Goal: Information Seeking & Learning: Learn about a topic

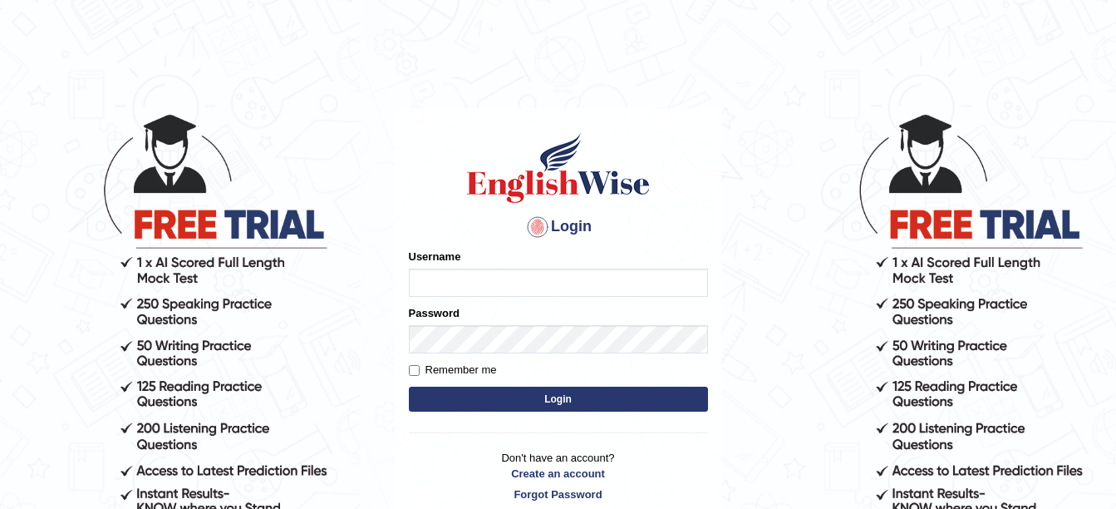
type input "amitpandey_parramatta"
click at [520, 406] on button "Login" at bounding box center [558, 398] width 299 height 25
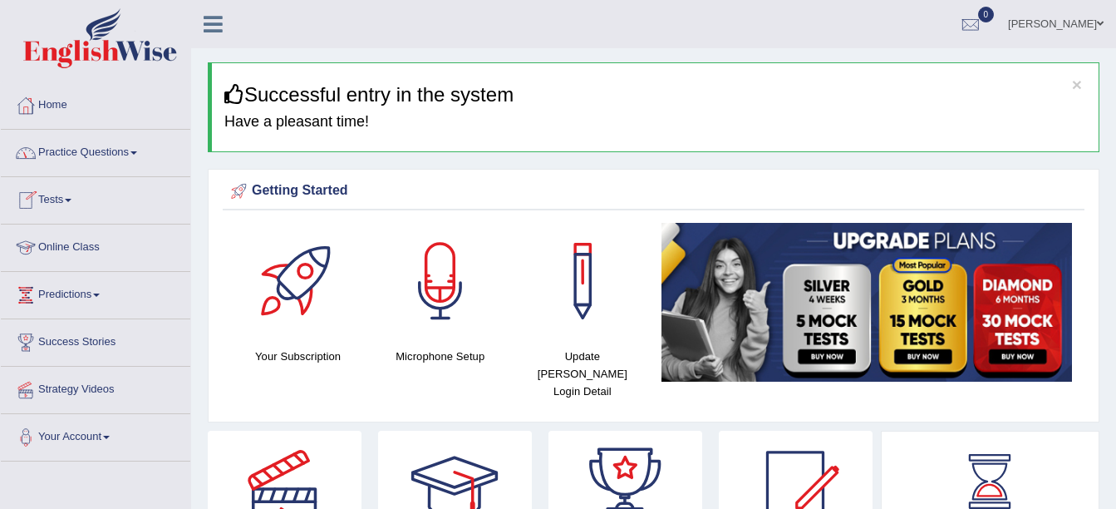
click at [66, 241] on link "Online Class" at bounding box center [95, 245] width 189 height 42
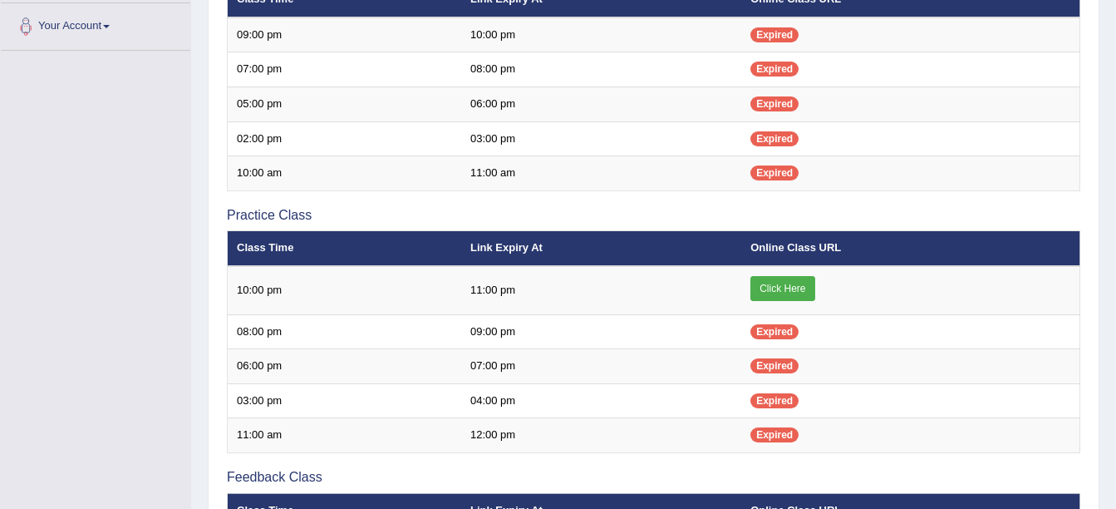
scroll to position [411, 0]
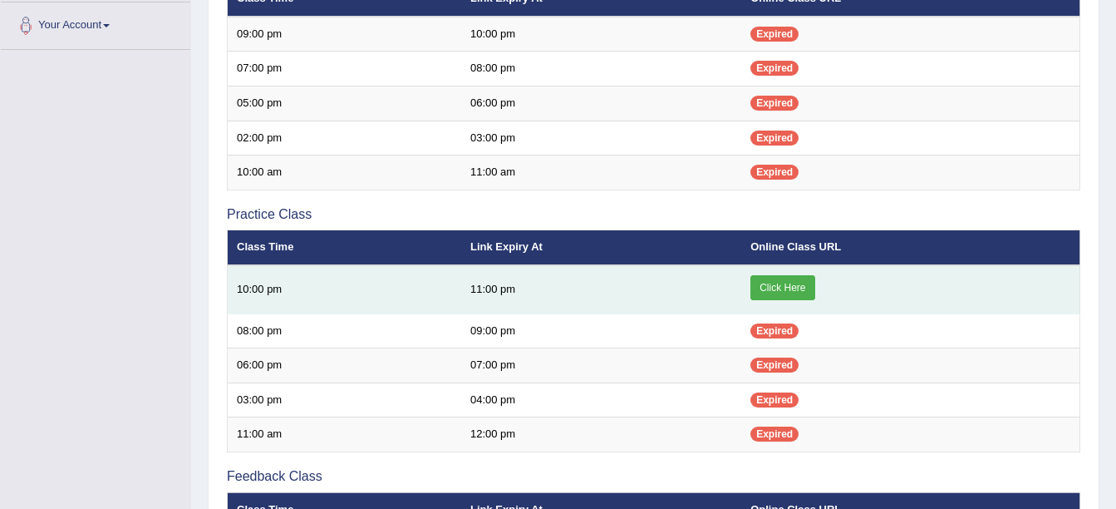
click at [787, 286] on link "Click Here" at bounding box center [782, 287] width 64 height 25
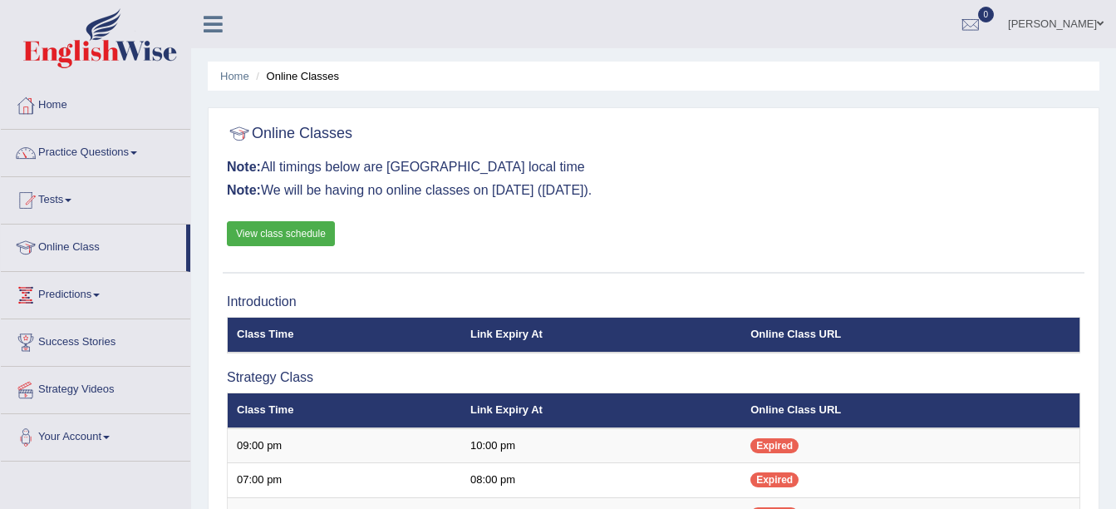
click at [137, 154] on span at bounding box center [133, 152] width 7 height 3
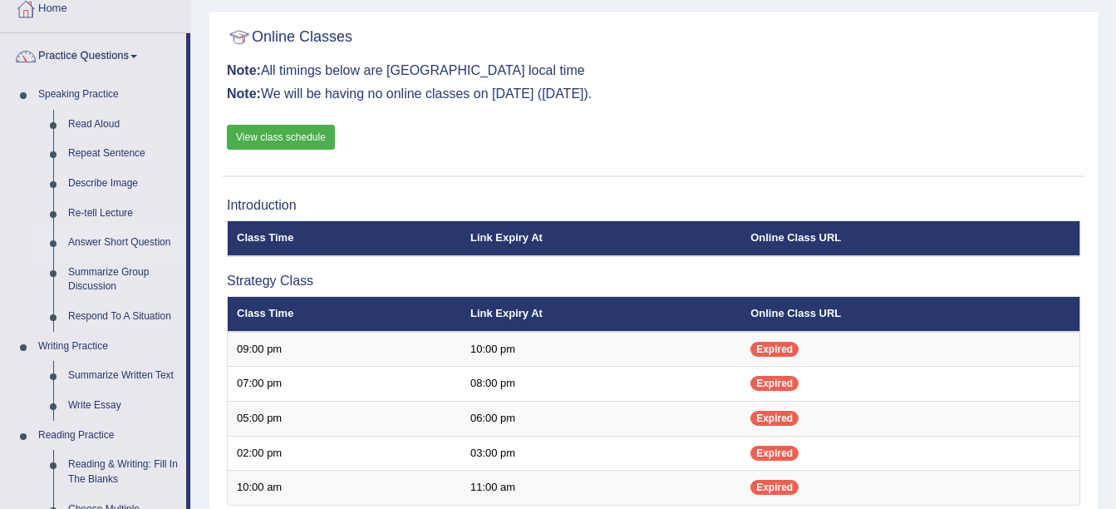
scroll to position [97, 0]
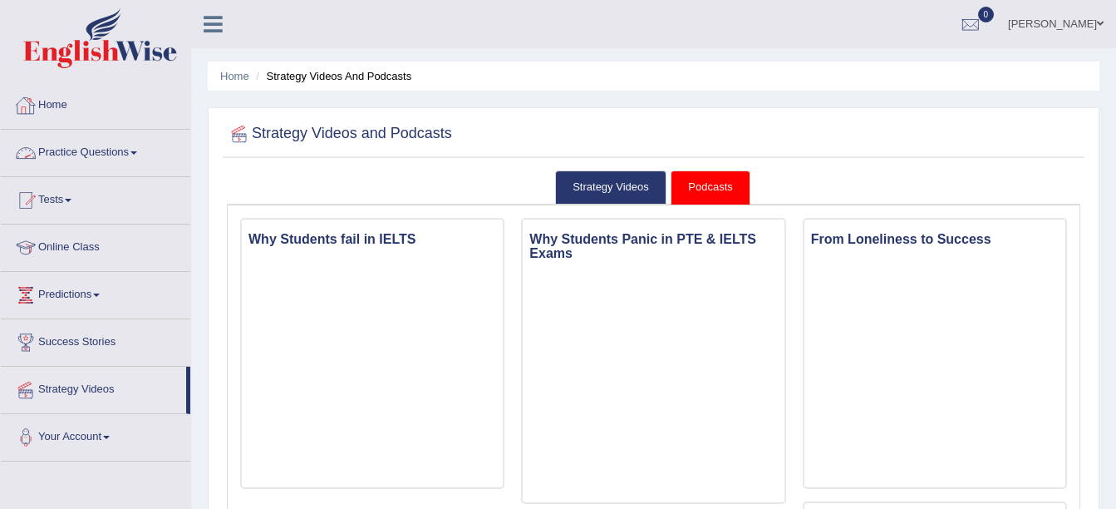
click at [135, 150] on link "Practice Questions" at bounding box center [95, 151] width 189 height 42
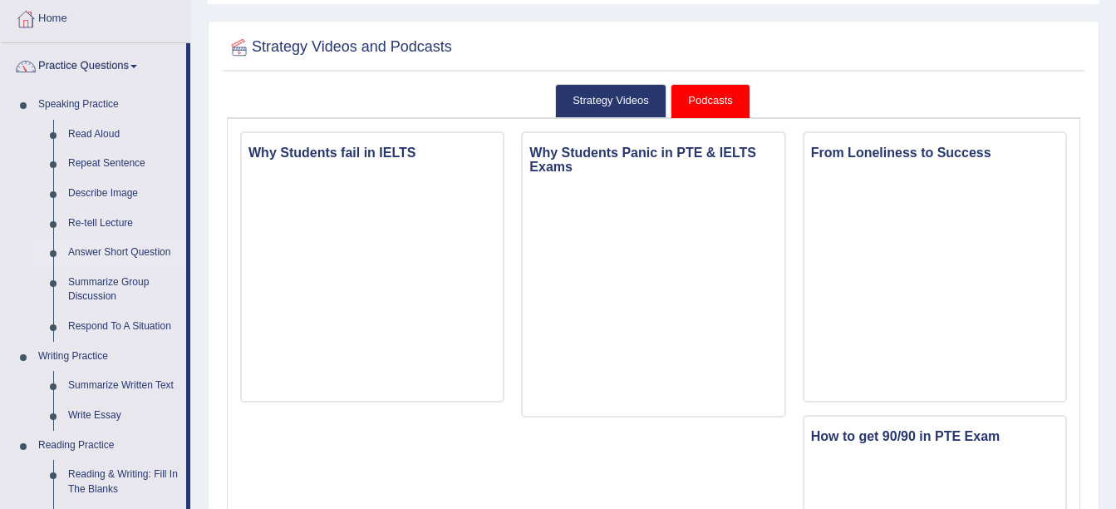
scroll to position [97, 0]
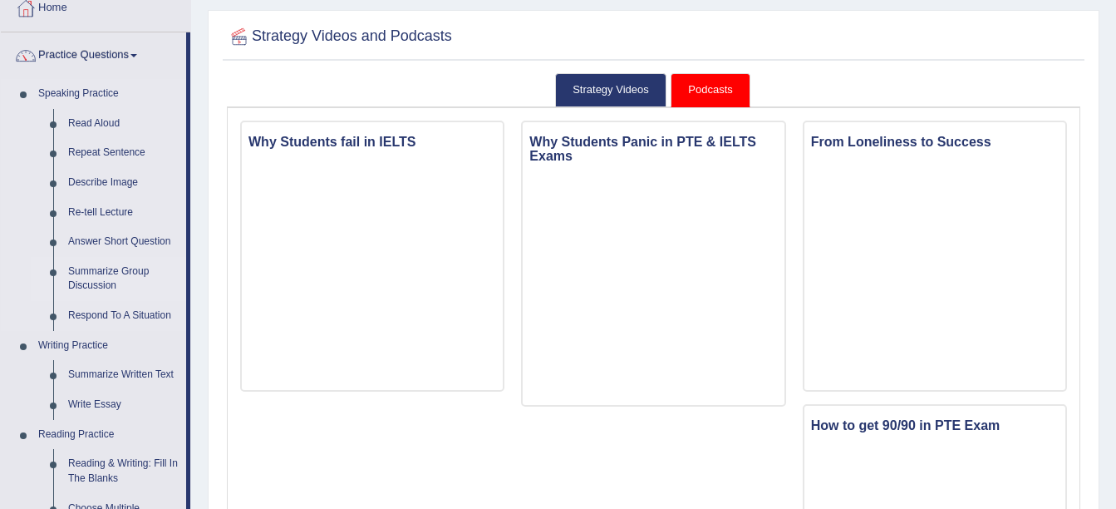
click at [105, 268] on link "Summarize Group Discussion" at bounding box center [123, 279] width 125 height 44
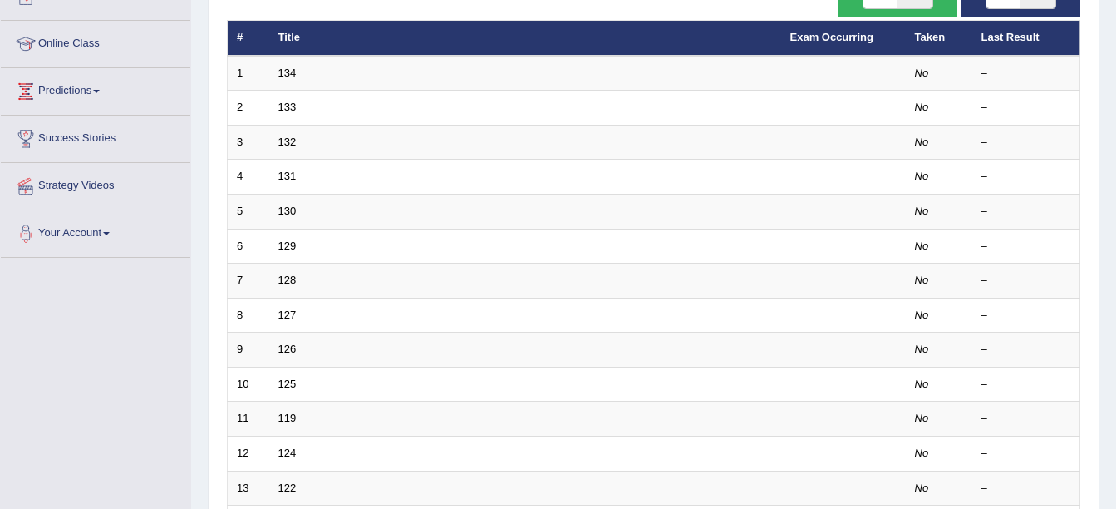
scroll to position [204, 0]
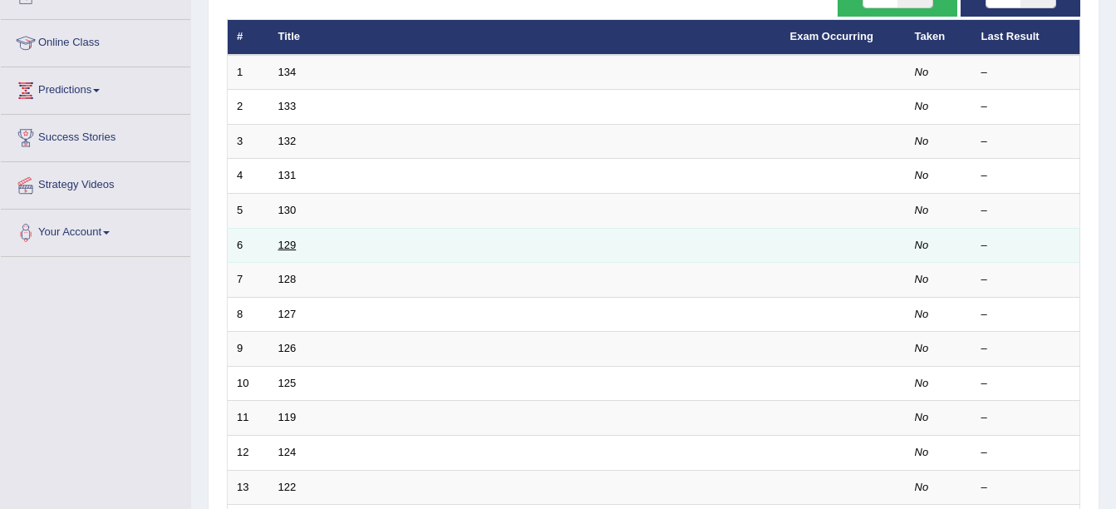
click at [287, 247] on link "129" at bounding box center [287, 245] width 18 height 12
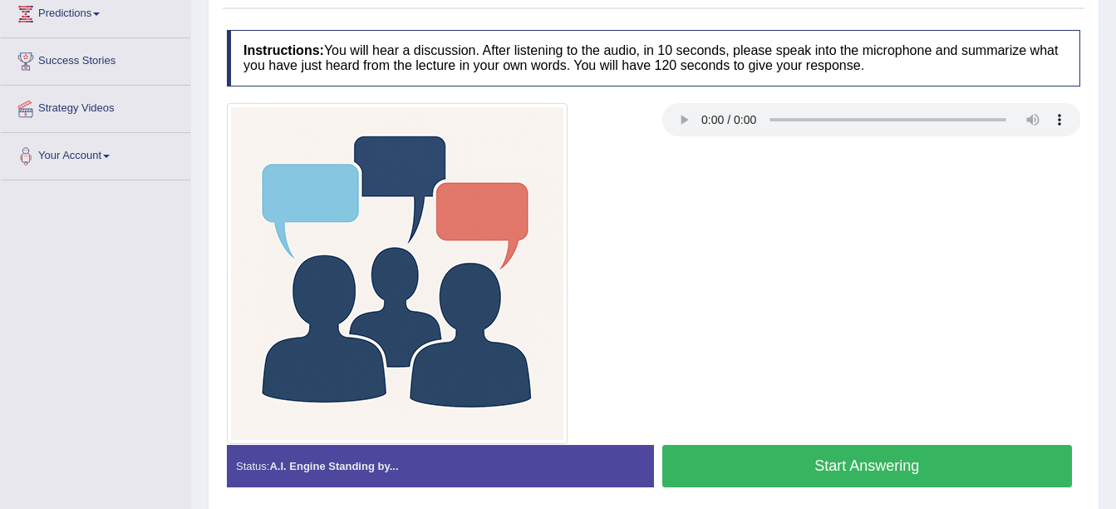
scroll to position [280, 0]
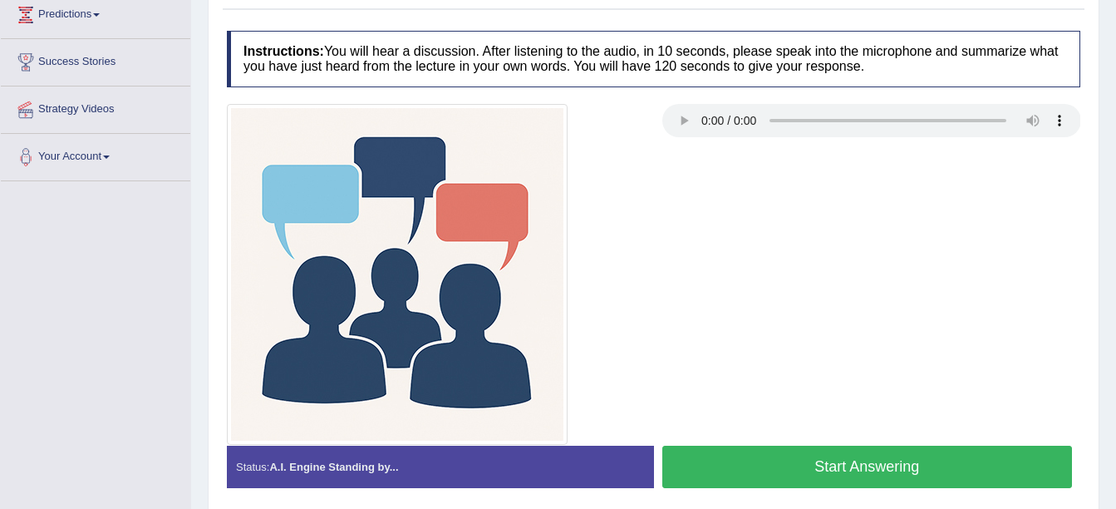
click at [771, 464] on button "Start Answering" at bounding box center [867, 466] width 411 height 42
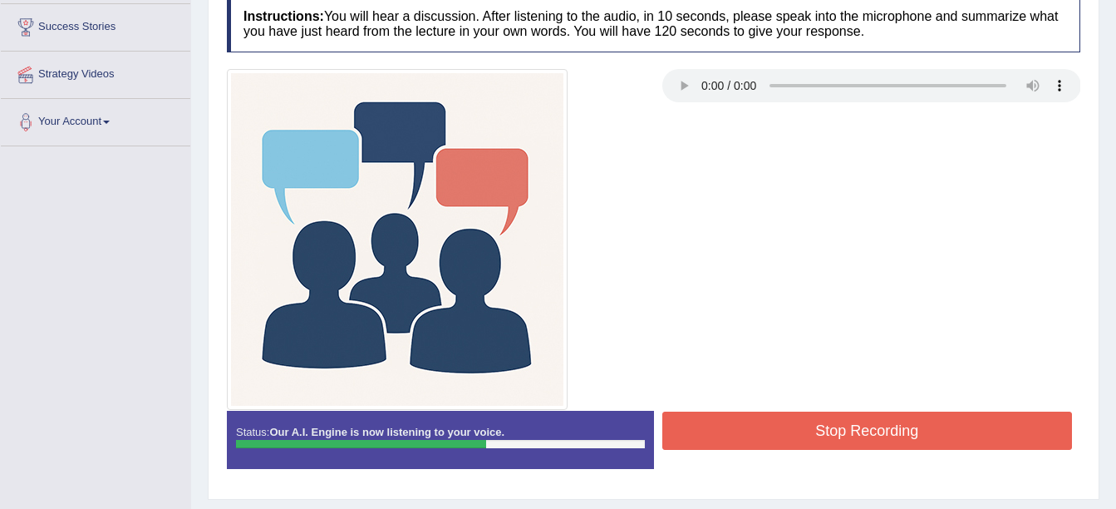
scroll to position [316, 0]
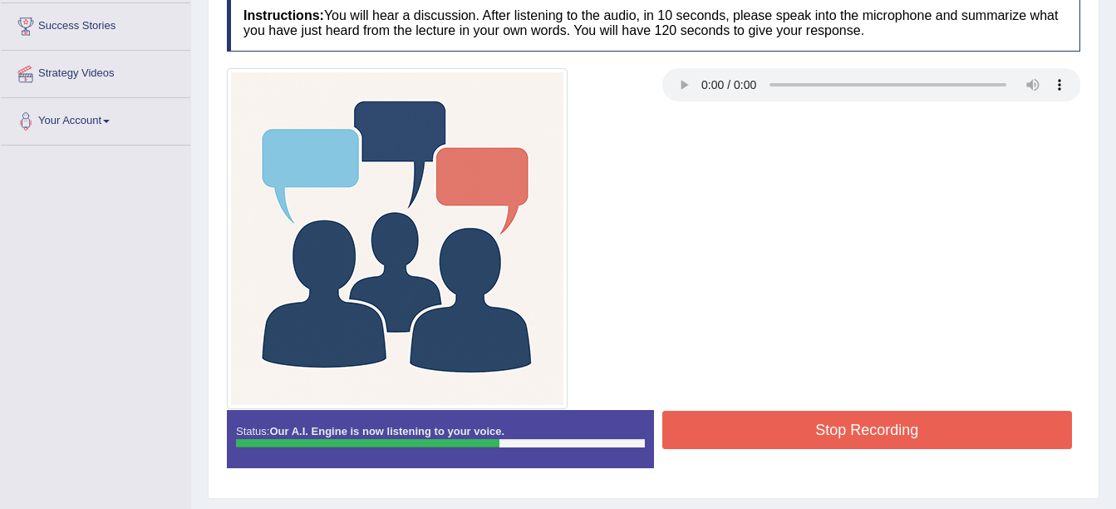
click at [775, 426] on button "Stop Recording" at bounding box center [867, 430] width 411 height 38
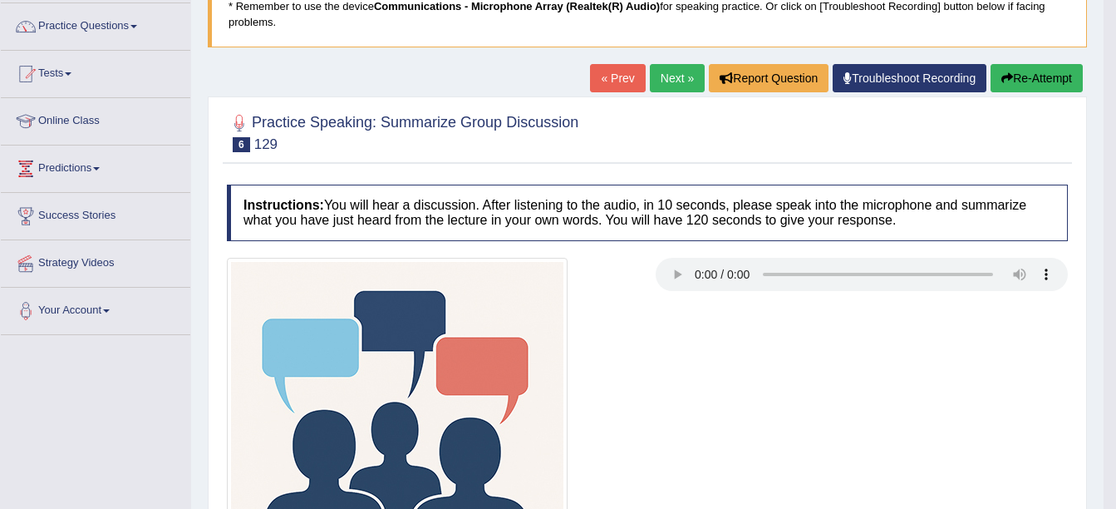
scroll to position [0, 0]
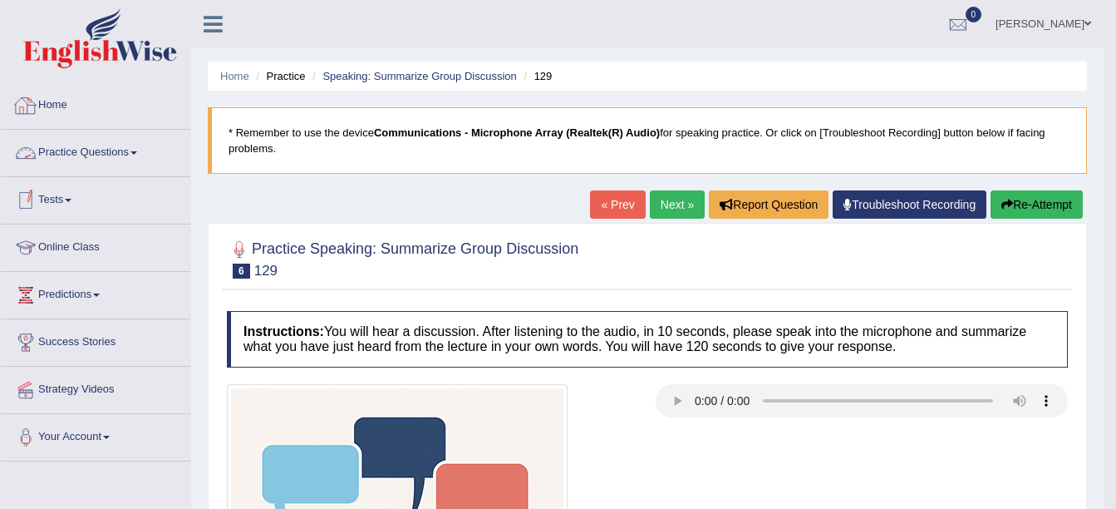
click at [60, 105] on link "Home" at bounding box center [95, 103] width 189 height 42
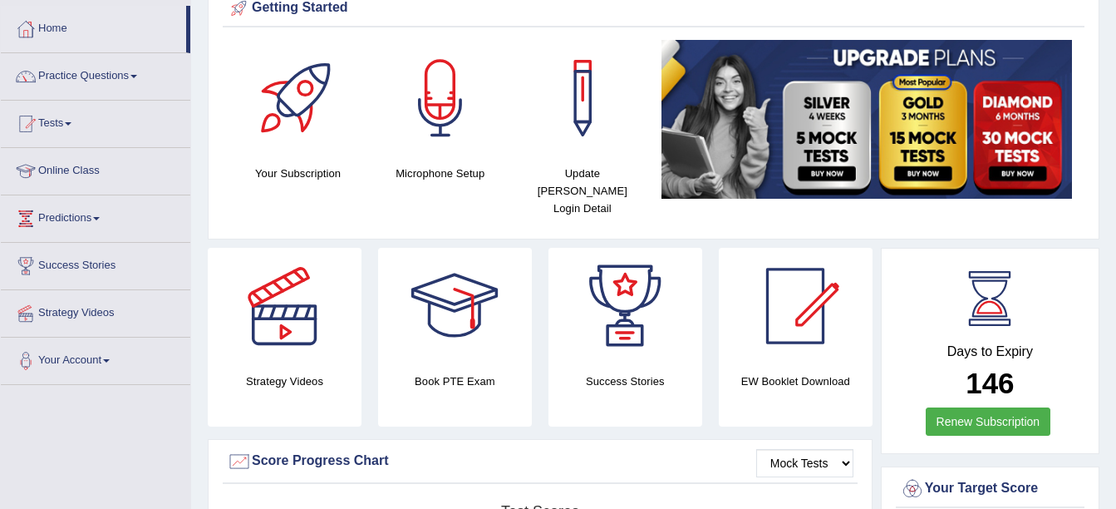
scroll to position [72, 0]
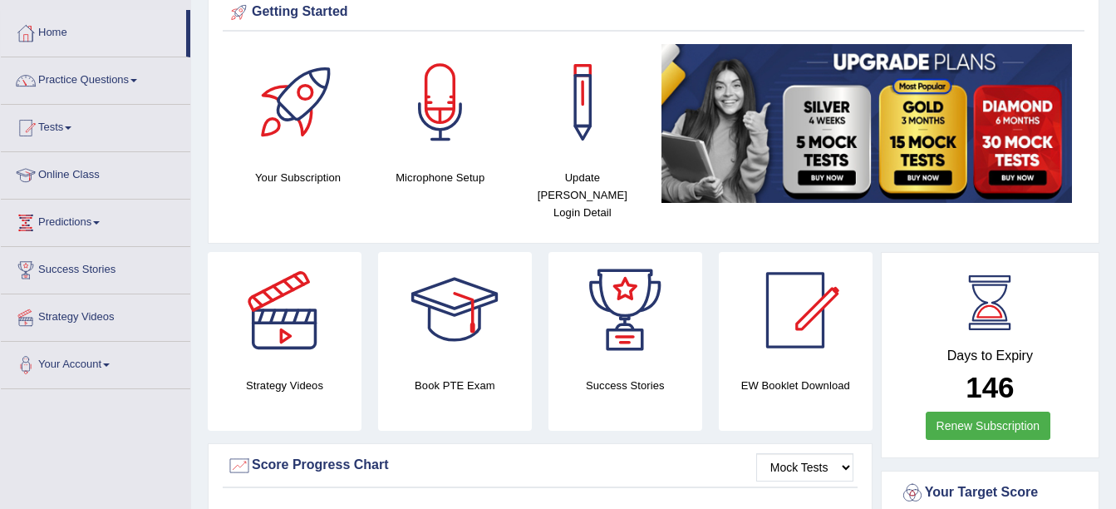
click at [135, 77] on link "Practice Questions" at bounding box center [95, 78] width 189 height 42
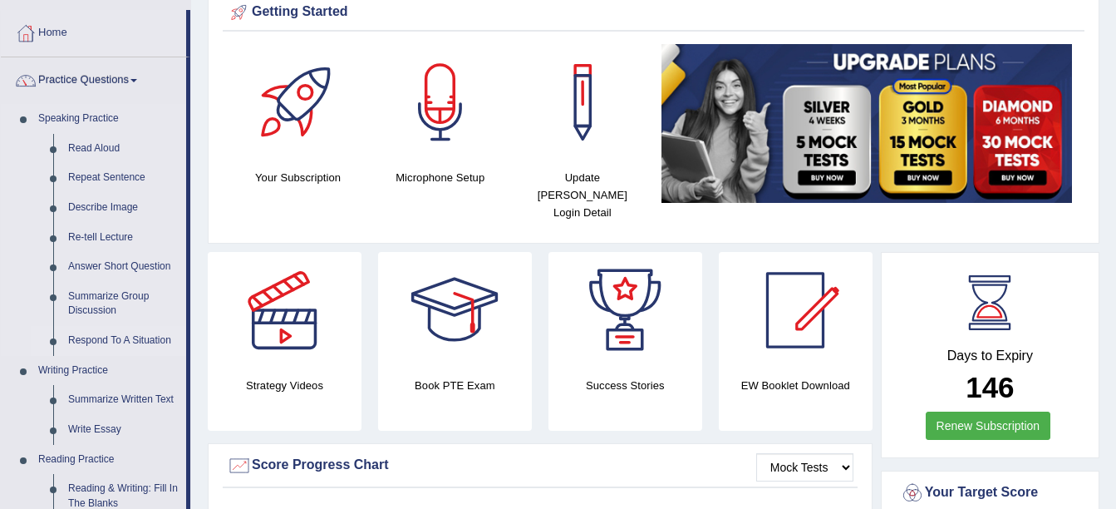
click at [124, 340] on link "Respond To A Situation" at bounding box center [123, 341] width 125 height 30
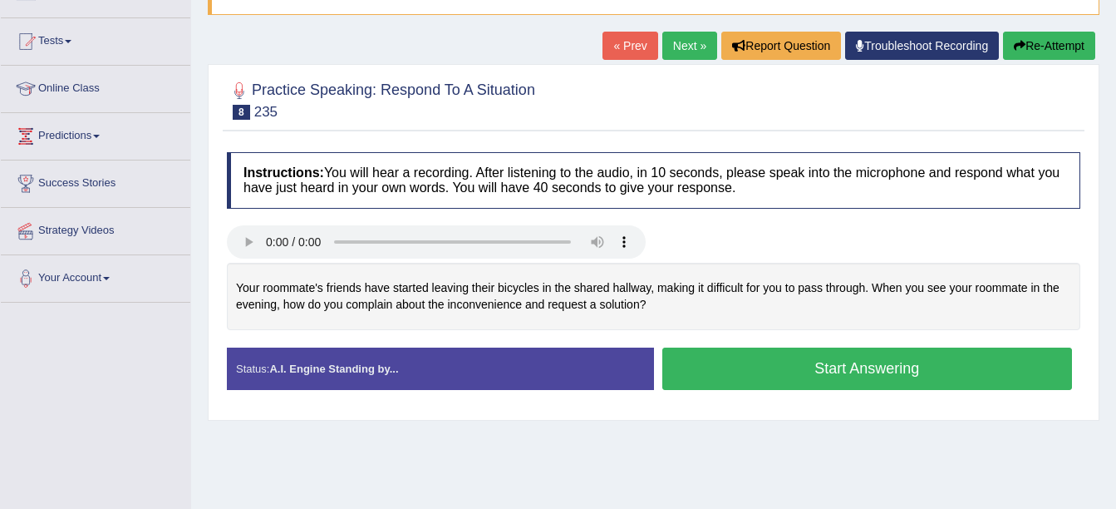
scroll to position [156, 0]
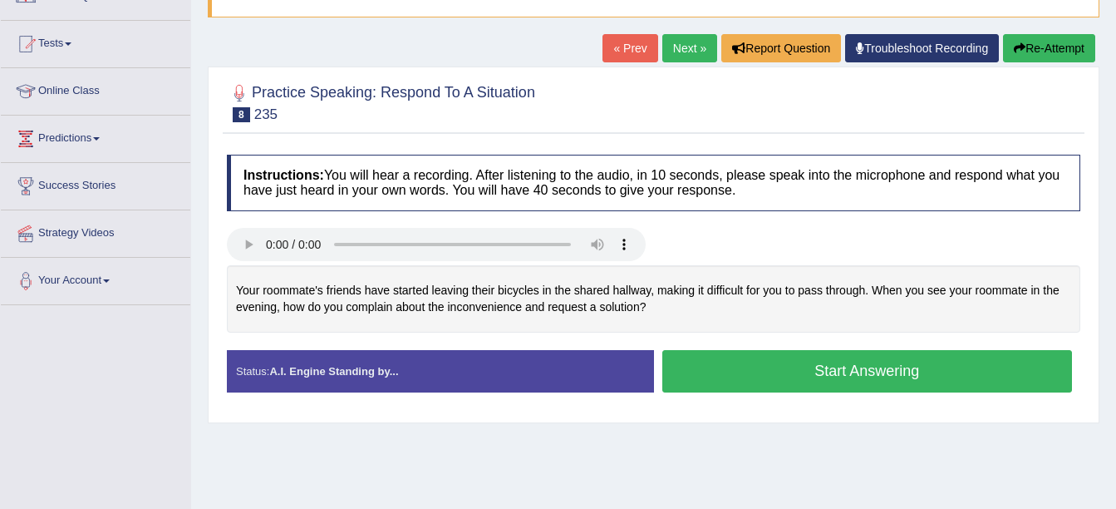
click at [717, 377] on button "Start Answering" at bounding box center [867, 371] width 411 height 42
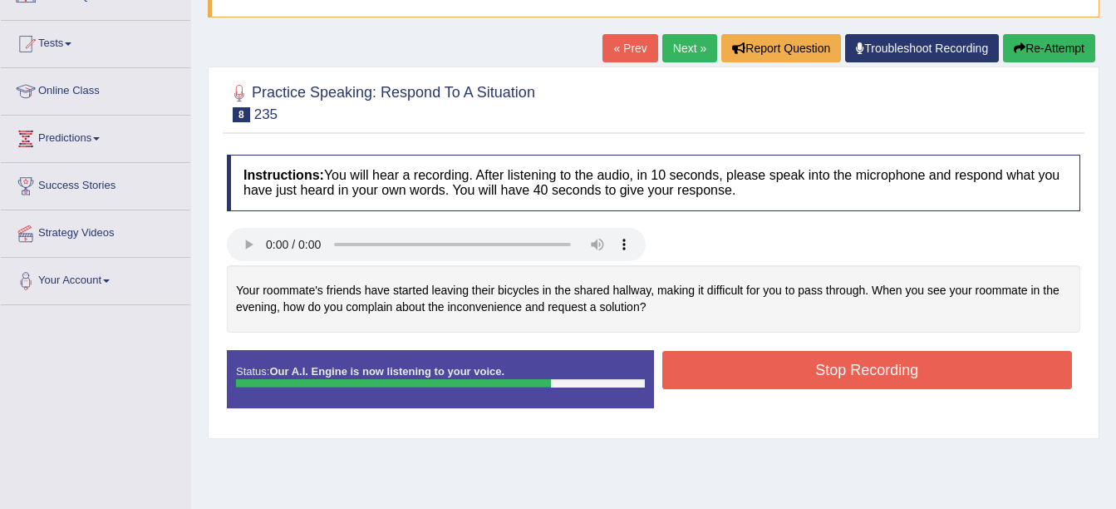
click at [779, 373] on button "Stop Recording" at bounding box center [867, 370] width 411 height 38
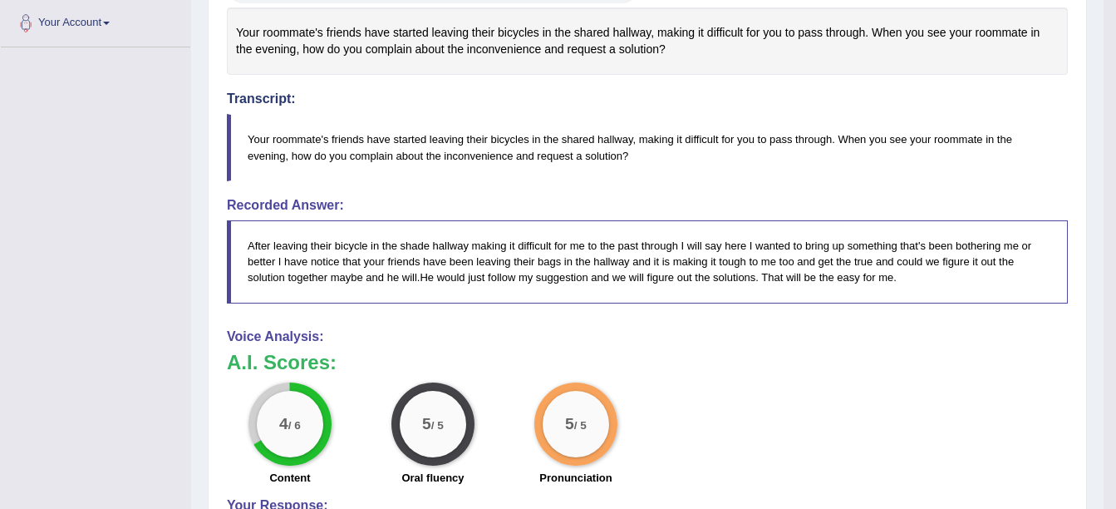
scroll to position [420, 0]
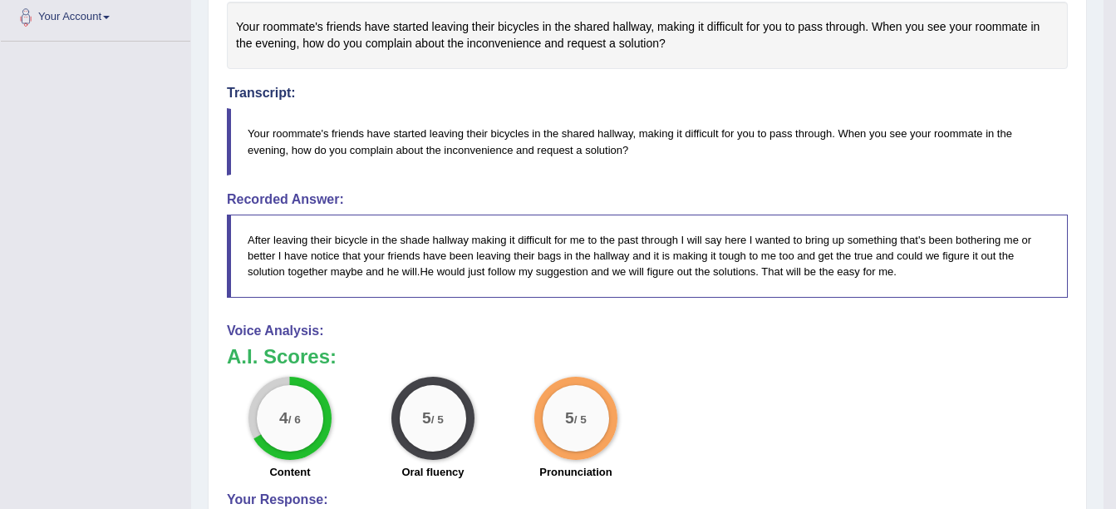
click at [536, 295] on blockquote "After leaving their bicycle in the shade hallway making it difficult for me to …" at bounding box center [647, 255] width 841 height 82
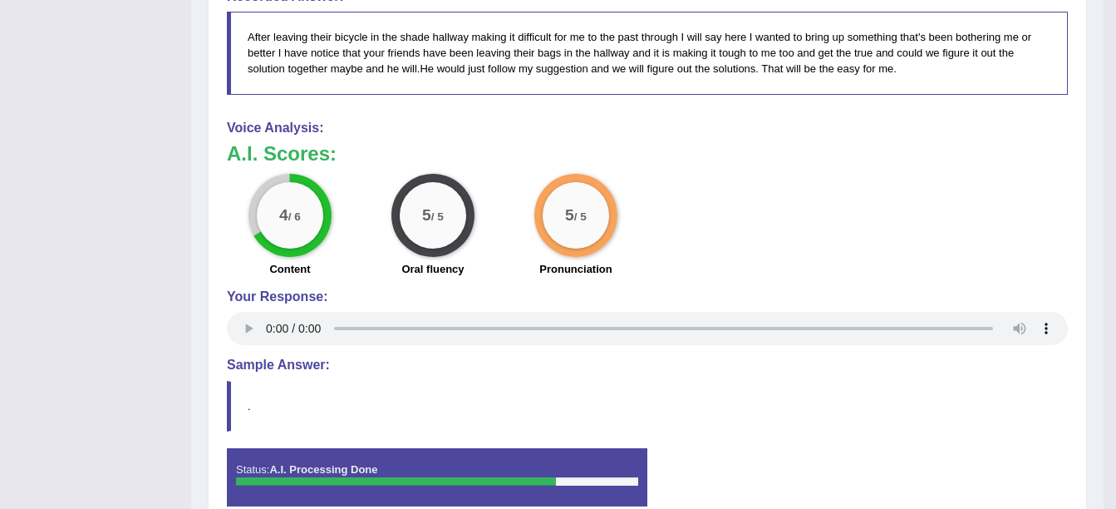
scroll to position [619, 0]
